Goal: Entertainment & Leisure: Consume media (video, audio)

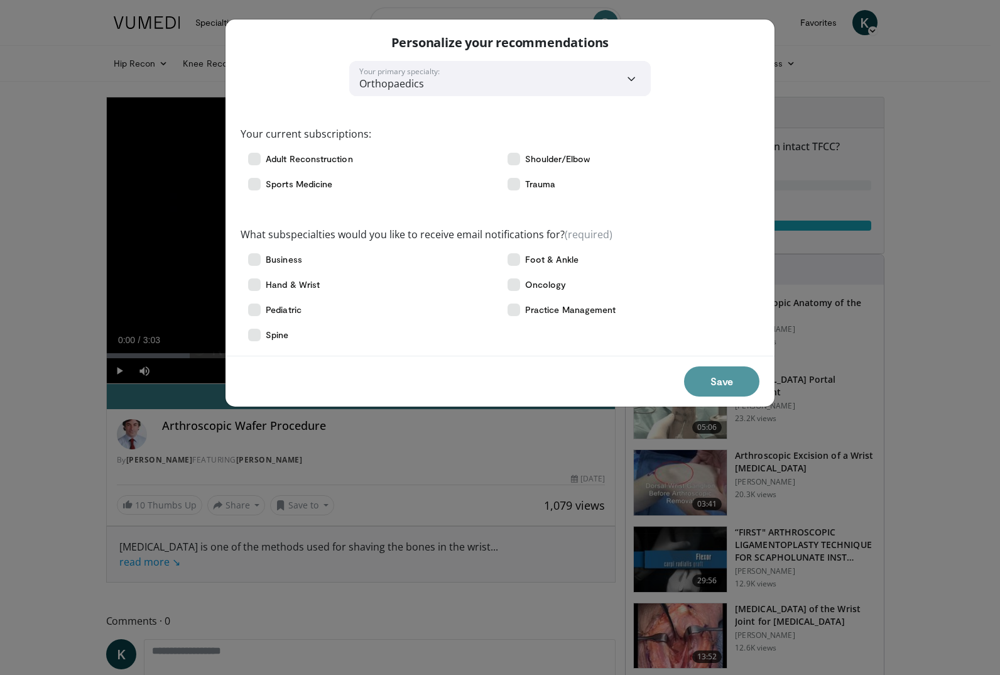
click at [728, 371] on button "Save" at bounding box center [721, 381] width 75 height 30
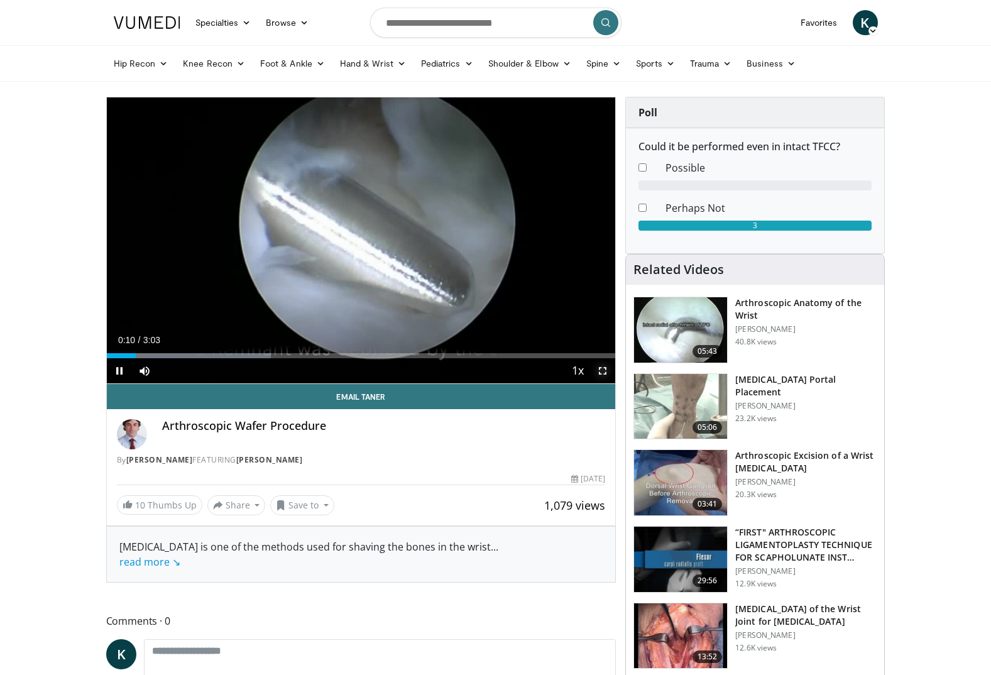
click at [603, 371] on span "Video Player" at bounding box center [602, 370] width 25 height 25
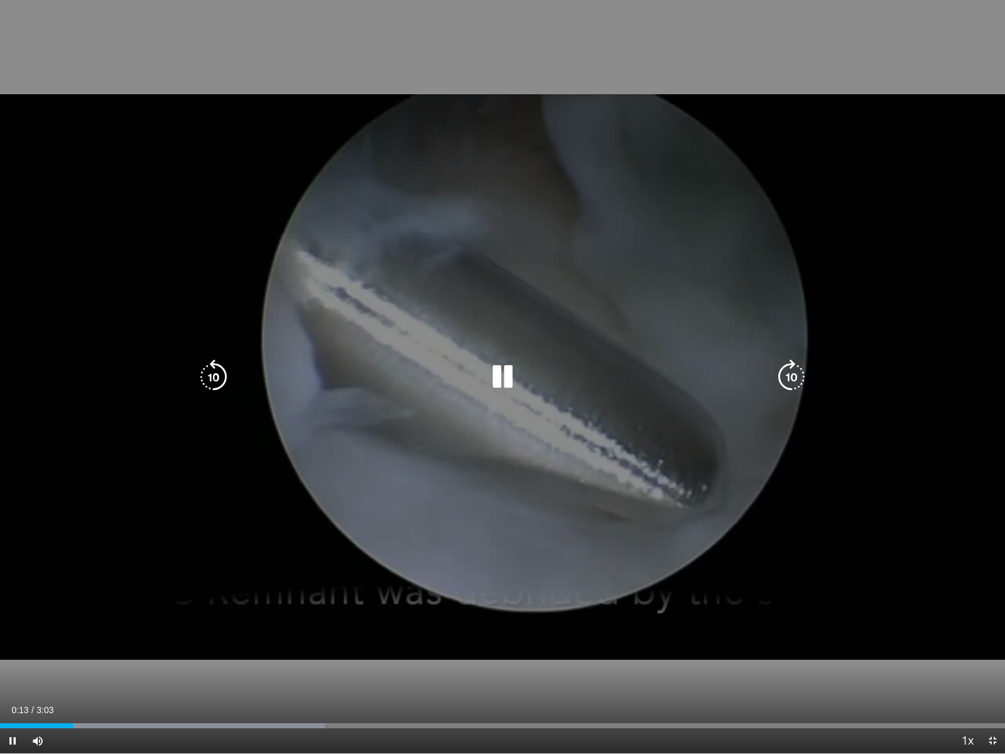
click at [858, 109] on div "10 seconds Tap to unmute" at bounding box center [502, 376] width 1005 height 753
click at [493, 379] on icon "Video Player" at bounding box center [502, 376] width 35 height 35
click at [741, 36] on div "10 seconds Tap to unmute" at bounding box center [502, 376] width 1005 height 753
click at [504, 376] on icon "Video Player" at bounding box center [502, 376] width 35 height 35
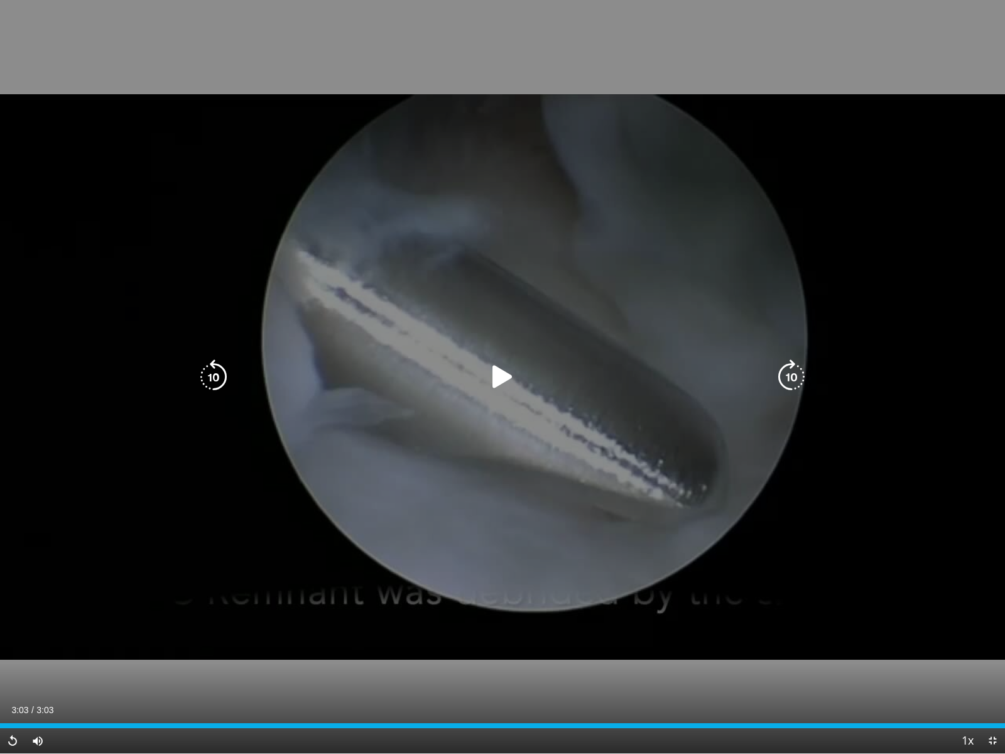
click at [488, 550] on div "10 seconds Tap to unmute" at bounding box center [502, 376] width 1005 height 753
